Goal: Task Accomplishment & Management: Manage account settings

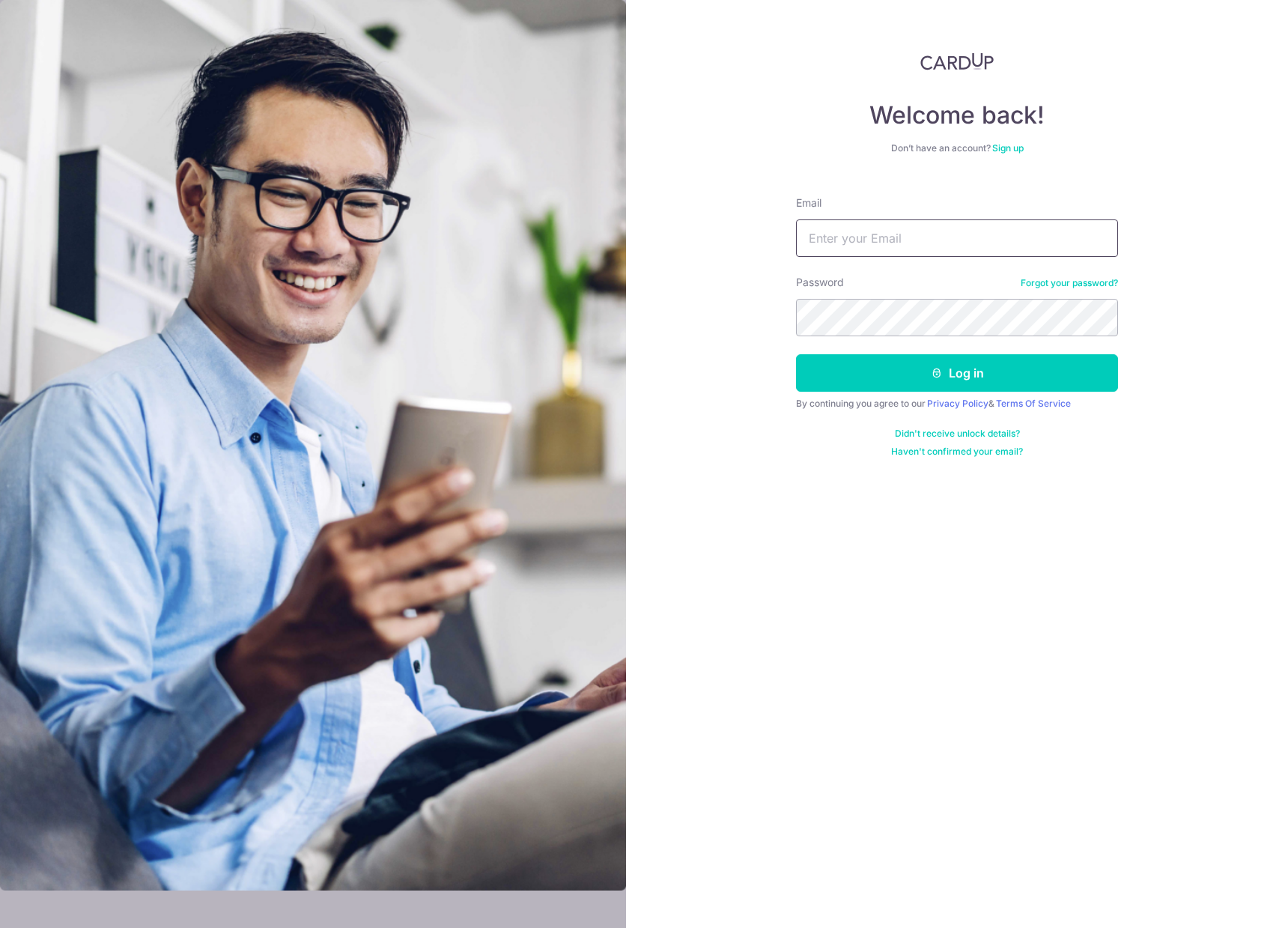
click at [910, 244] on input "Email" at bounding box center [957, 238] width 322 height 37
type input "[EMAIL_ADDRESS][DOMAIN_NAME]"
click at [796, 355] on button "Log in" at bounding box center [957, 373] width 322 height 37
